Goal: Complete application form

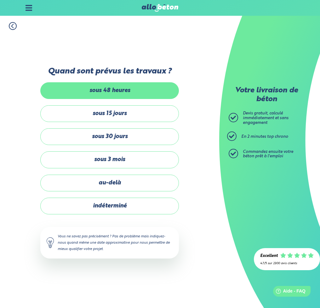
click at [126, 91] on label "sous 48 heures" at bounding box center [109, 90] width 139 height 17
click at [0, 0] on input "sous 48 heures" at bounding box center [0, 0] width 0 height 0
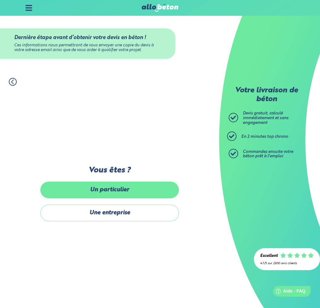
click at [118, 189] on label "Un particulier" at bounding box center [109, 190] width 139 height 17
click at [0, 0] on input "Un particulier" at bounding box center [0, 0] width 0 height 0
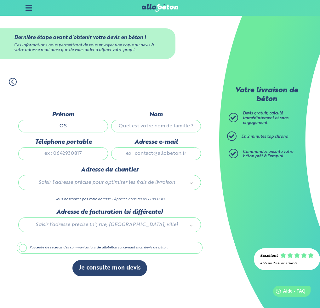
type input "O"
type input "isabelle"
type input "dubrulle"
type input "0689271631"
type input "I"
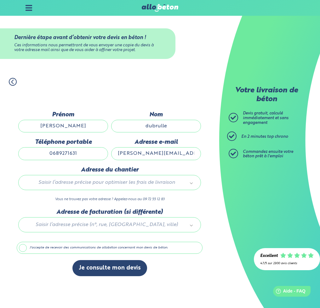
type input "isabelle@backstage-prod.com"
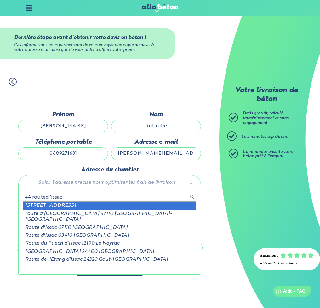
type input "44 routed 'issac"
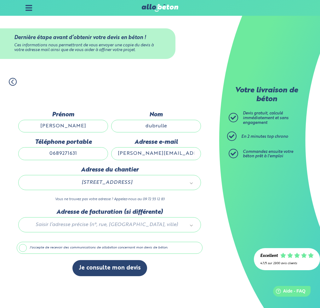
click at [26, 247] on label "J'accepte de recevoir des communications de allobéton concernant mon devis de b…" at bounding box center [110, 248] width 186 height 12
click at [0, 0] on input "J'accepte de recevoir des communications de allobéton concernant mon devis de b…" at bounding box center [0, 0] width 0 height 0
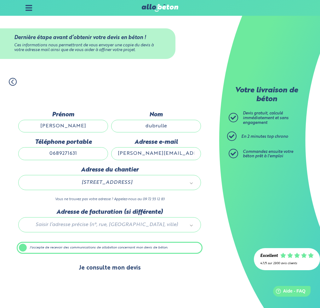
click at [109, 266] on button "Je consulte mon devis" at bounding box center [110, 268] width 75 height 16
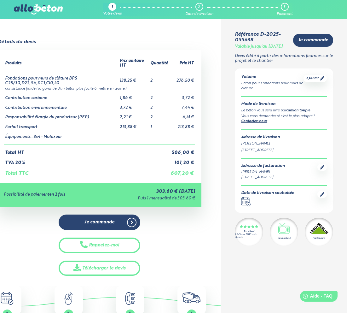
click at [210, 157] on div "Détails du devis Produits Prix unitaire HT Quantité Prix HT Fondations pour mur…" at bounding box center [99, 157] width 243 height 237
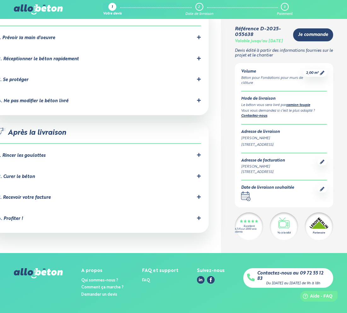
scroll to position [571, 0]
